Goal: Use online tool/utility: Utilize a website feature to perform a specific function

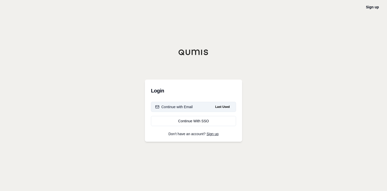
click at [192, 109] on div "Continue with Email" at bounding box center [173, 107] width 37 height 5
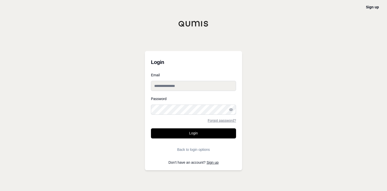
click at [178, 85] on input "Email" at bounding box center [193, 86] width 85 height 10
type input "**********"
click at [151, 129] on button "Login" at bounding box center [193, 134] width 85 height 10
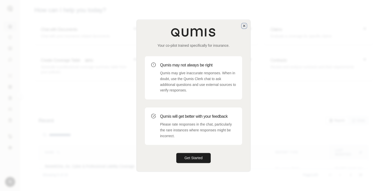
click at [245, 28] on icon "button" at bounding box center [244, 26] width 4 height 4
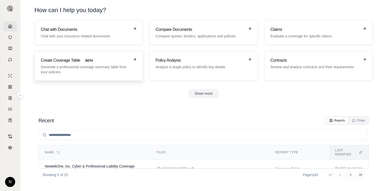
click at [113, 66] on p "Generate a professional coverage summary table from your policies." at bounding box center [85, 70] width 89 height 10
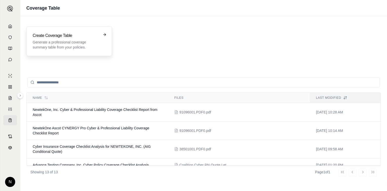
click at [102, 36] on div "Create Coverage Table Generate a professional coverage summary table from your …" at bounding box center [69, 41] width 73 height 17
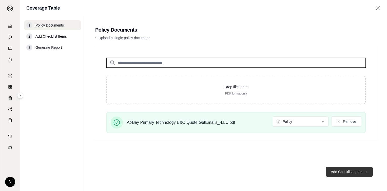
click at [346, 172] on button "Add Checklist Items →" at bounding box center [348, 172] width 47 height 10
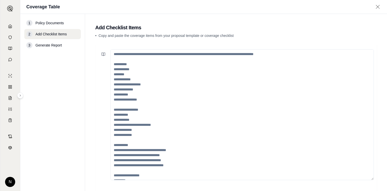
click at [171, 89] on textarea at bounding box center [241, 114] width 263 height 131
paste textarea "**********"
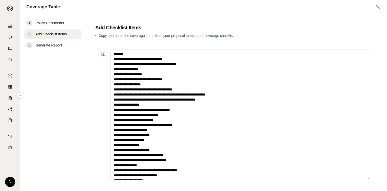
scroll to position [30, 0]
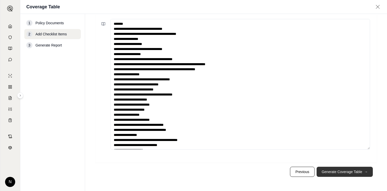
type textarea "**********"
click at [337, 174] on button "Generate Coverage Table →" at bounding box center [344, 172] width 56 height 10
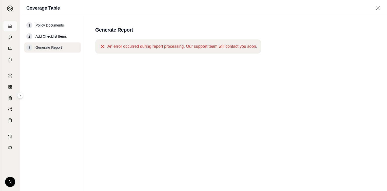
click at [7, 28] on link at bounding box center [10, 26] width 14 height 10
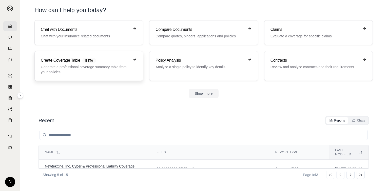
click at [94, 65] on p "Generate a professional coverage summary table from your policies." at bounding box center [85, 70] width 89 height 10
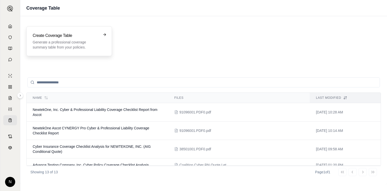
click at [107, 39] on div "Create Coverage Table Generate a professional coverage summary table from your …" at bounding box center [69, 41] width 86 height 30
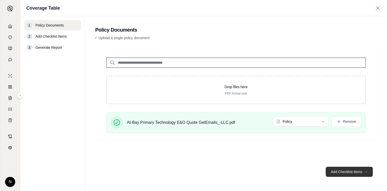
click at [347, 171] on button "Add Checklist Items →" at bounding box center [348, 172] width 47 height 10
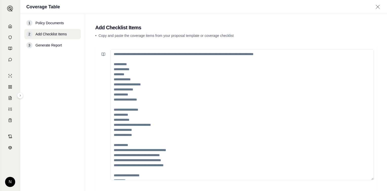
click at [118, 66] on textarea at bounding box center [241, 114] width 263 height 131
paste textarea "**********"
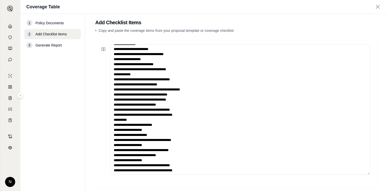
scroll to position [30, 0]
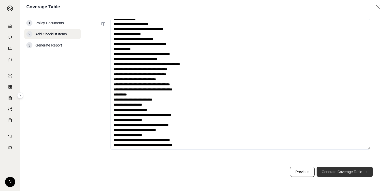
type textarea "**********"
click at [339, 170] on button "Generate Coverage Table →" at bounding box center [344, 172] width 56 height 10
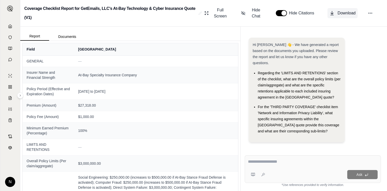
click at [352, 12] on span "Download" at bounding box center [346, 13] width 18 height 6
click at [14, 27] on link at bounding box center [10, 26] width 14 height 10
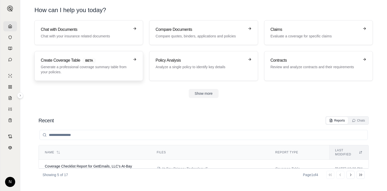
click at [96, 64] on div "Create Coverage Table BETA Generate a professional coverage summary table from …" at bounding box center [85, 65] width 89 height 17
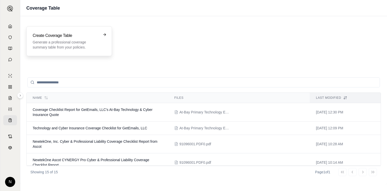
click at [84, 43] on p "Generate a professional coverage summary table from your policies." at bounding box center [66, 45] width 66 height 10
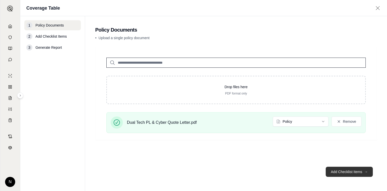
click at [355, 175] on button "Add Checklist Items →" at bounding box center [348, 172] width 47 height 10
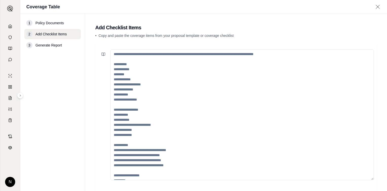
click at [156, 87] on textarea at bounding box center [241, 114] width 263 height 131
paste textarea "**********"
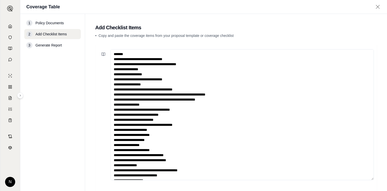
scroll to position [215, 0]
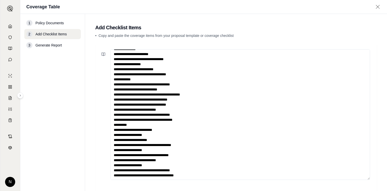
click at [156, 88] on textarea at bounding box center [239, 114] width 259 height 131
click at [131, 178] on textarea at bounding box center [239, 114] width 259 height 131
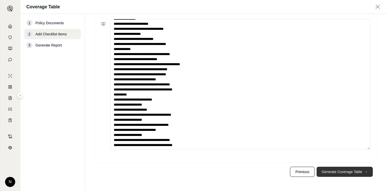
type textarea "**********"
click at [338, 175] on button "Generate Coverage Table →" at bounding box center [344, 172] width 56 height 10
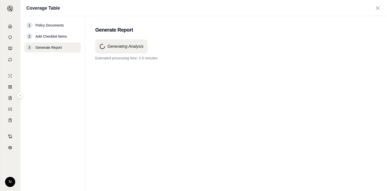
scroll to position [0, 0]
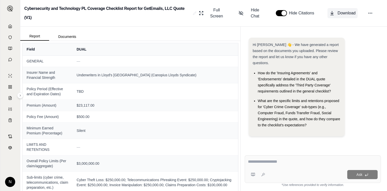
click at [347, 15] on span "Download" at bounding box center [346, 13] width 18 height 6
